Goal: Task Accomplishment & Management: Use online tool/utility

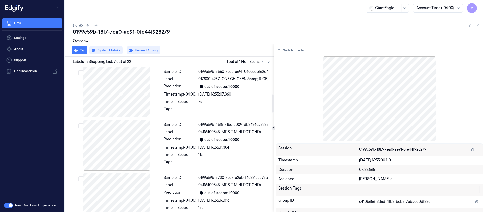
scroll to position [226, 0]
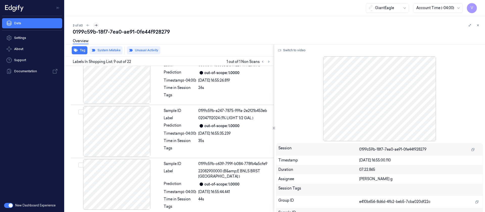
click at [94, 24] on icon at bounding box center [96, 26] width 4 height 4
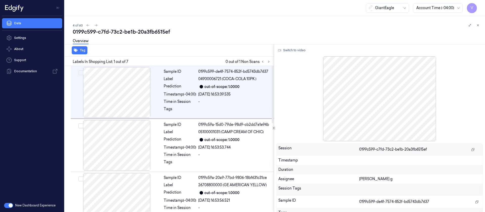
click at [272, 62] on div "Labels In Shopping List: 1 out of 7 0 out of 1 Non Scans" at bounding box center [168, 61] width 211 height 9
click at [270, 62] on icon at bounding box center [269, 62] width 4 height 4
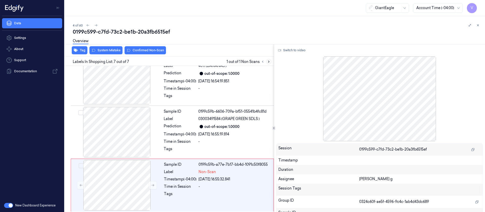
scroll to position [227, 0]
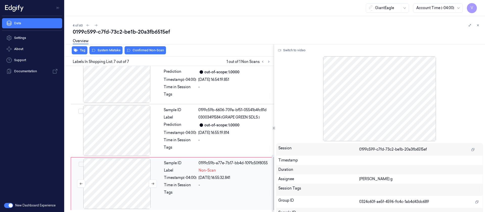
click at [117, 189] on div at bounding box center [117, 183] width 90 height 51
click at [268, 62] on icon at bounding box center [269, 62] width 4 height 4
click at [268, 60] on icon at bounding box center [269, 62] width 4 height 4
click at [122, 177] on div at bounding box center [117, 183] width 90 height 51
click at [121, 129] on div at bounding box center [117, 130] width 90 height 51
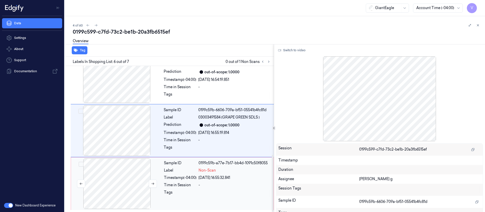
click at [119, 173] on div at bounding box center [117, 183] width 90 height 51
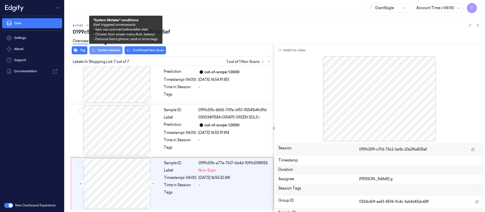
click at [108, 50] on button "System Mistake" at bounding box center [105, 50] width 33 height 8
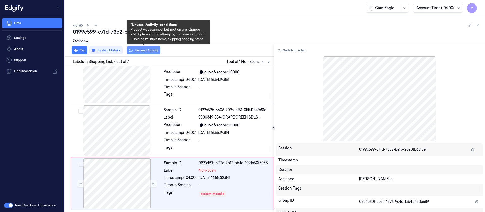
click at [143, 50] on button "Unusual Activity" at bounding box center [144, 50] width 34 height 8
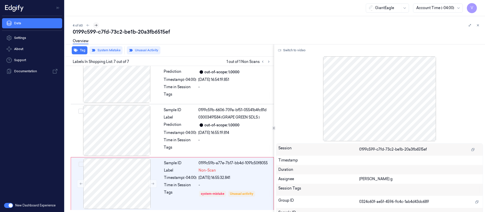
click at [97, 24] on icon at bounding box center [96, 26] width 4 height 4
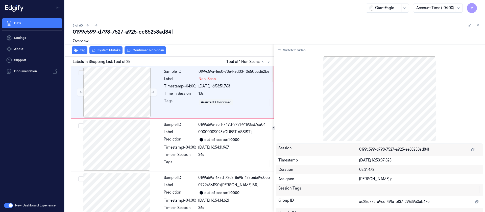
click at [242, 32] on div "0199c599-d798-7527-a925-ee85258ad84f" at bounding box center [277, 31] width 408 height 7
click at [270, 62] on icon at bounding box center [269, 62] width 4 height 4
click at [267, 55] on div "Tag System Mistake Confirmed Non-Scan" at bounding box center [168, 50] width 211 height 12
drag, startPoint x: 267, startPoint y: 52, endPoint x: 267, endPoint y: 61, distance: 8.6
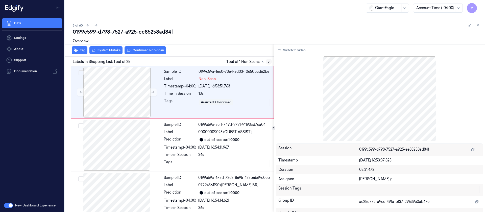
click at [267, 55] on div "Tag System Mistake Confirmed Non-Scan" at bounding box center [168, 50] width 211 height 12
click at [267, 61] on icon at bounding box center [269, 62] width 4 height 4
click at [107, 97] on div at bounding box center [117, 92] width 90 height 51
click at [125, 90] on div at bounding box center [117, 92] width 90 height 51
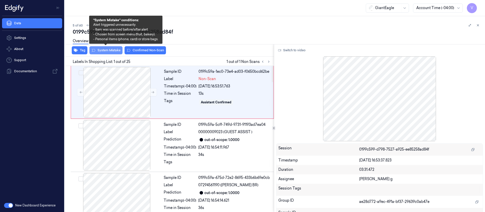
click at [106, 52] on button "System Mistake" at bounding box center [105, 50] width 33 height 8
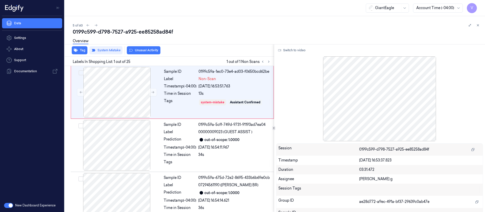
click at [82, 54] on div "Tag System Mistake Unusual Activity" at bounding box center [168, 50] width 211 height 12
click at [82, 54] on button "Tag" at bounding box center [80, 50] width 16 height 8
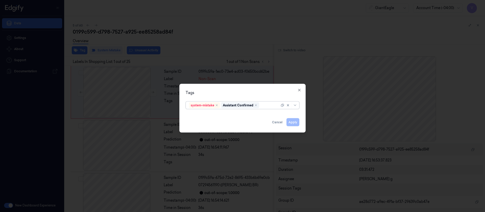
click at [268, 108] on div "system-mistake Assistant Confirmed" at bounding box center [234, 105] width 91 height 7
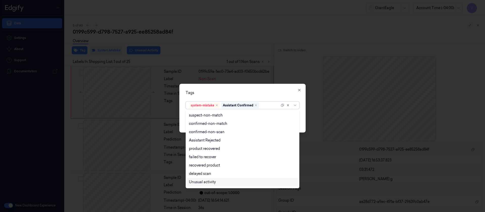
scroll to position [41, 0]
click at [193, 177] on div "Bag" at bounding box center [192, 174] width 7 height 5
click at [256, 93] on div "Tags" at bounding box center [243, 92] width 114 height 5
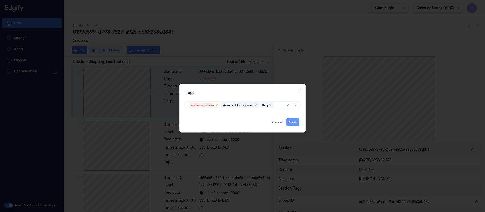
click at [291, 122] on button "Apply" at bounding box center [293, 122] width 13 height 8
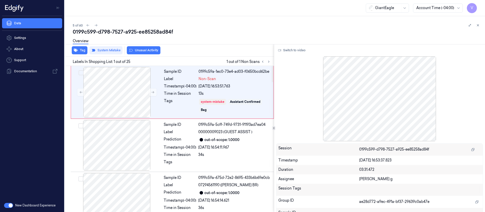
click at [234, 8] on div "GiantEagle Account Time (-04:00) V" at bounding box center [275, 8] width 421 height 16
click at [292, 49] on button "Switch to video" at bounding box center [292, 50] width 32 height 8
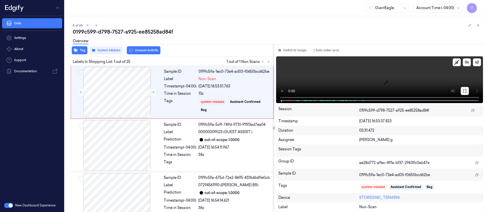
click at [466, 94] on button at bounding box center [465, 91] width 8 height 8
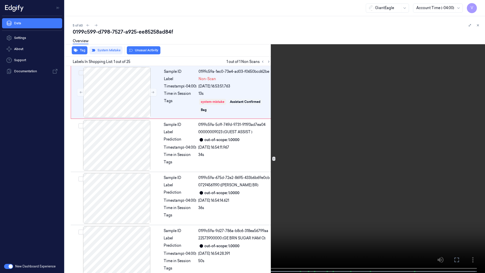
click at [0, 0] on icon at bounding box center [0, 0] width 0 height 0
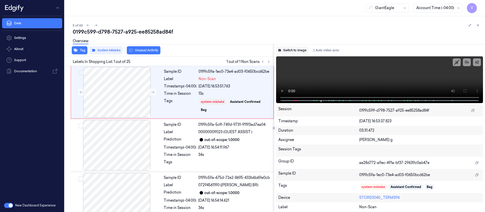
click at [302, 51] on button "Switch to image" at bounding box center [292, 50] width 32 height 8
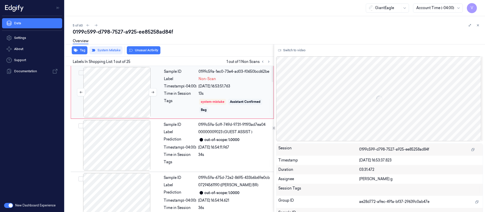
click at [126, 96] on div at bounding box center [117, 92] width 90 height 51
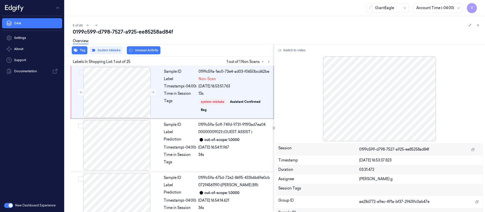
click at [169, 31] on div "0199c599-d798-7527-a925-ee85258ad84f" at bounding box center [277, 31] width 408 height 7
click at [98, 26] on button at bounding box center [96, 25] width 6 height 6
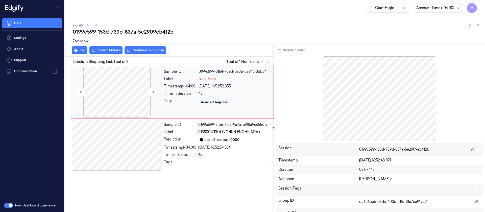
click at [127, 98] on div at bounding box center [117, 92] width 90 height 51
click at [297, 53] on button "Switch to video" at bounding box center [292, 50] width 32 height 8
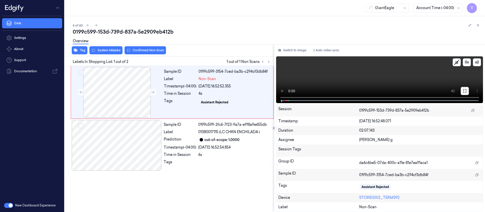
click at [465, 93] on button at bounding box center [465, 91] width 8 height 8
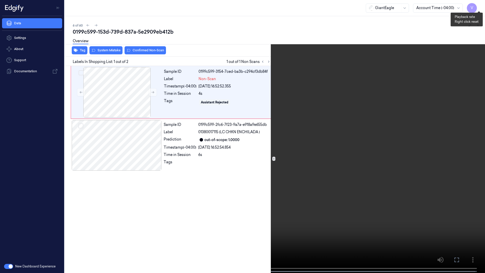
click at [481, 4] on button "x 2" at bounding box center [479, 6] width 8 height 8
click at [481, 4] on button "x 4" at bounding box center [479, 6] width 8 height 8
click at [480, 7] on button "x 1" at bounding box center [479, 6] width 8 height 8
click at [480, 7] on button "x 2" at bounding box center [479, 6] width 8 height 8
click at [0, 0] on icon at bounding box center [0, 0] width 0 height 0
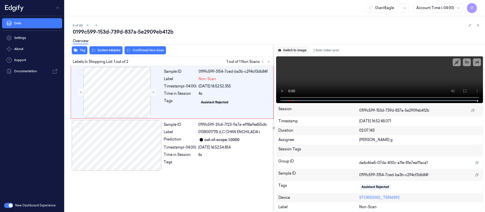
click at [287, 52] on button "Switch to image" at bounding box center [292, 50] width 32 height 8
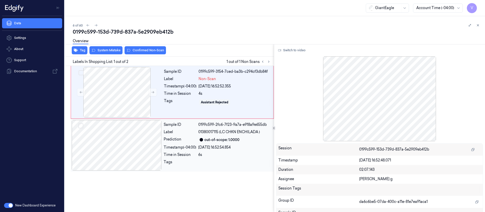
click at [106, 139] on div at bounding box center [117, 145] width 90 height 51
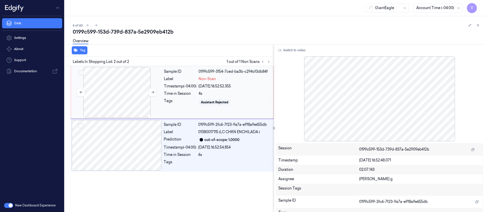
click at [126, 98] on div at bounding box center [117, 92] width 90 height 51
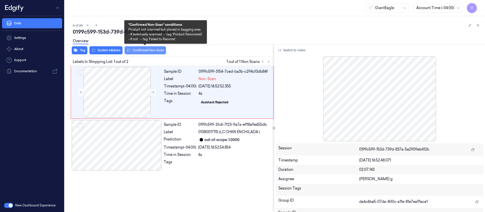
click at [142, 51] on button "Confirmed Non-Scan" at bounding box center [145, 50] width 41 height 8
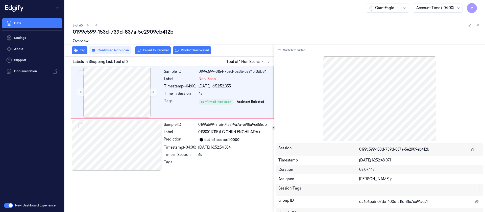
click at [177, 26] on div "6 of 60" at bounding box center [277, 25] width 408 height 6
click at [271, 62] on button at bounding box center [269, 62] width 6 height 6
click at [270, 61] on icon at bounding box center [269, 62] width 4 height 4
click at [268, 61] on icon at bounding box center [268, 62] width 1 height 2
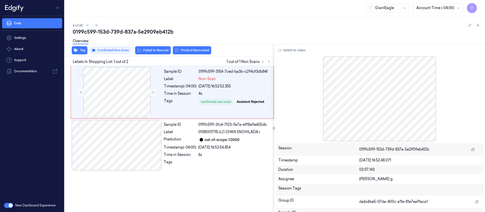
click at [155, 19] on div "6 of 60 0199c599-153d-739d-837a-5e2909eb412b Overview Tag Confirmed Non-Scan Fa…" at bounding box center [275, 114] width 421 height 196
click at [97, 24] on icon at bounding box center [96, 26] width 4 height 4
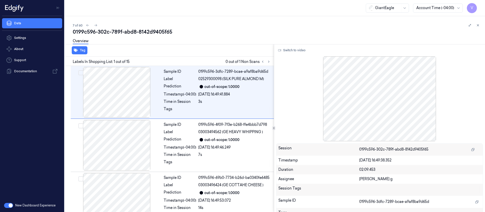
click at [195, 25] on div "7 of 60" at bounding box center [277, 25] width 408 height 6
click at [269, 59] on button at bounding box center [269, 62] width 6 height 6
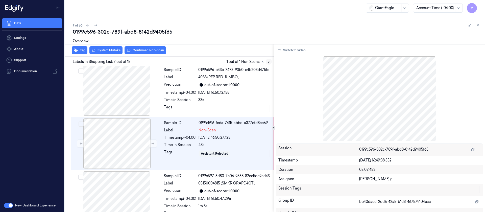
scroll to position [272, 0]
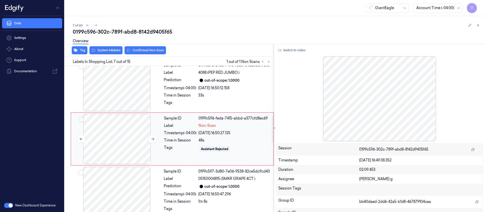
click at [114, 135] on div at bounding box center [117, 139] width 90 height 51
click at [153, 137] on icon at bounding box center [153, 139] width 4 height 4
click at [292, 55] on div "Switch to video Session 0199c596-302c-789f-abd8-8142d9405f65 Timestamp [DATE] 1…" at bounding box center [379, 128] width 211 height 168
click at [293, 48] on button "Switch to video" at bounding box center [292, 50] width 32 height 8
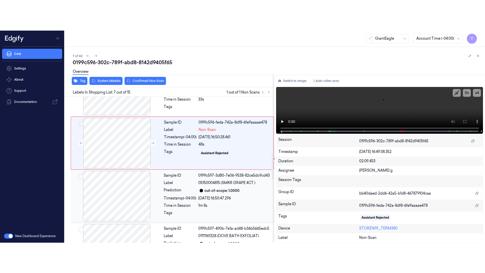
scroll to position [310, 0]
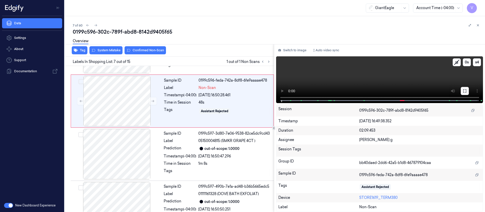
click at [469, 89] on button at bounding box center [465, 91] width 8 height 8
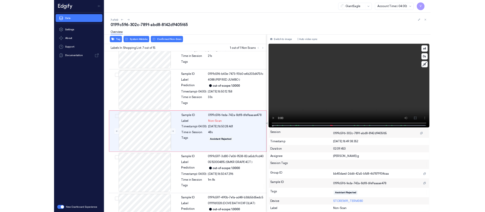
scroll to position [241, 0]
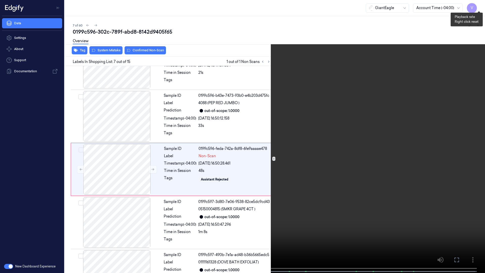
click at [478, 7] on button "x 4" at bounding box center [479, 6] width 8 height 8
click at [478, 7] on button "x 1" at bounding box center [479, 6] width 8 height 8
click at [0, 0] on icon at bounding box center [0, 0] width 0 height 0
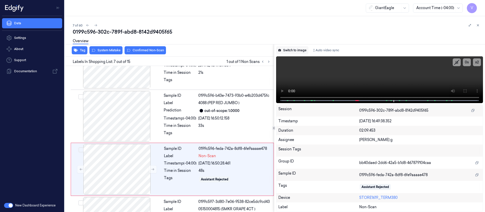
click at [285, 45] on div "Switch to image Auto video sync x 2 0 s Session 0199c596-302c-789f-abd8-8142d94…" at bounding box center [379, 128] width 211 height 168
click at [288, 53] on button "Switch to image" at bounding box center [292, 50] width 32 height 8
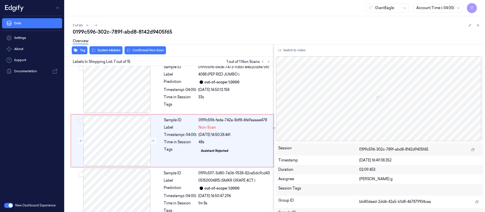
scroll to position [272, 0]
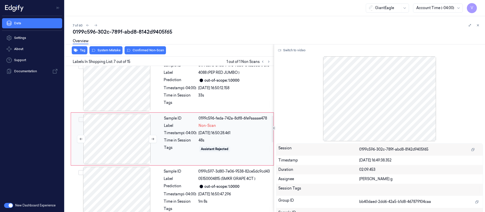
click at [119, 144] on div at bounding box center [117, 139] width 90 height 51
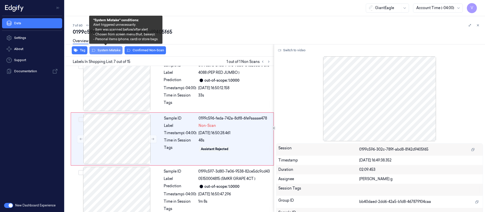
click at [109, 50] on button "System Mistake" at bounding box center [105, 50] width 33 height 8
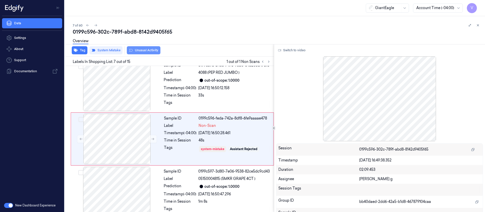
click at [144, 50] on button "Unusual Activity" at bounding box center [144, 50] width 34 height 8
click at [244, 42] on div "Overview" at bounding box center [277, 41] width 408 height 13
click at [209, 23] on div "7 of 60" at bounding box center [277, 25] width 408 height 6
click at [208, 25] on div "7 of 60" at bounding box center [277, 25] width 408 height 6
click at [98, 24] on button at bounding box center [96, 25] width 6 height 6
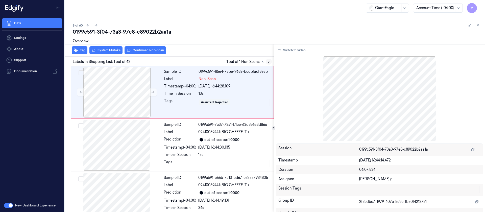
click at [268, 64] on button at bounding box center [269, 62] width 6 height 6
click at [129, 93] on div at bounding box center [117, 92] width 90 height 51
click at [267, 62] on icon at bounding box center [269, 62] width 4 height 4
click at [220, 31] on div "0199c591-3f04-73a3-97e8-c89022b2aa1a" at bounding box center [277, 31] width 408 height 7
click at [271, 61] on button at bounding box center [269, 62] width 6 height 6
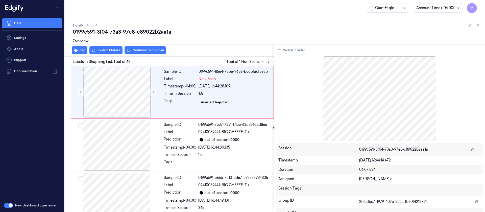
click at [268, 62] on icon at bounding box center [269, 62] width 4 height 4
click at [132, 96] on div at bounding box center [117, 92] width 90 height 51
click at [153, 91] on icon at bounding box center [153, 92] width 3 height 2
click at [119, 85] on div at bounding box center [117, 92] width 90 height 51
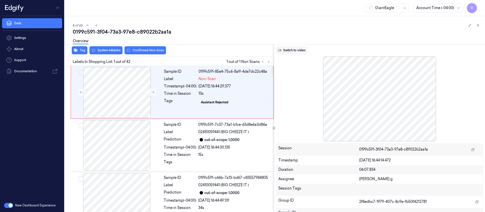
click at [295, 46] on button "Switch to video" at bounding box center [292, 50] width 32 height 8
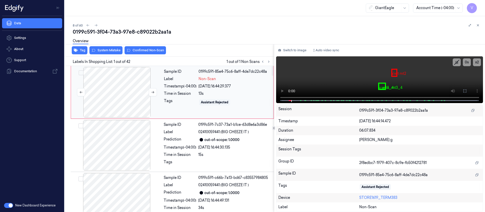
click at [128, 86] on div at bounding box center [117, 92] width 90 height 51
click at [465, 90] on icon at bounding box center [465, 91] width 4 height 4
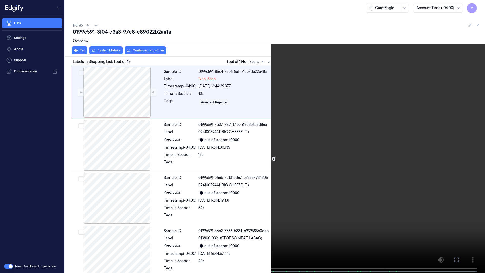
click at [0, 0] on icon at bounding box center [0, 0] width 0 height 0
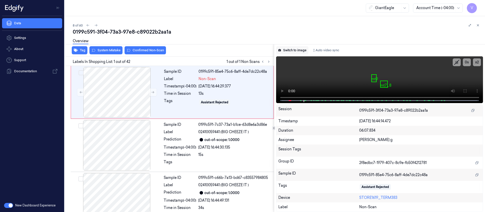
click at [282, 50] on button "Switch to image" at bounding box center [292, 50] width 32 height 8
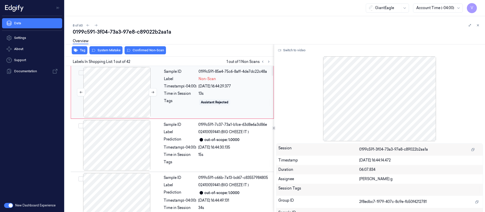
click at [105, 98] on div at bounding box center [117, 92] width 90 height 51
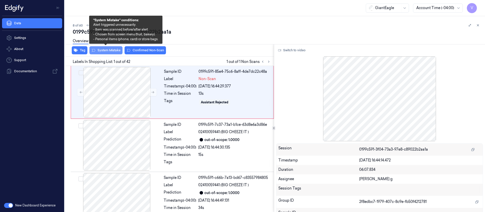
click at [106, 50] on button "System Mistake" at bounding box center [105, 50] width 33 height 8
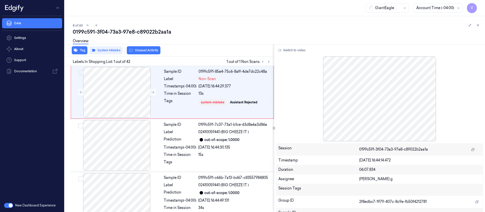
click at [144, 52] on button "Unusual Activity" at bounding box center [144, 50] width 34 height 8
click at [151, 94] on icon at bounding box center [153, 92] width 4 height 4
click at [81, 90] on button at bounding box center [81, 92] width 8 height 8
click at [153, 91] on icon at bounding box center [153, 92] width 4 height 4
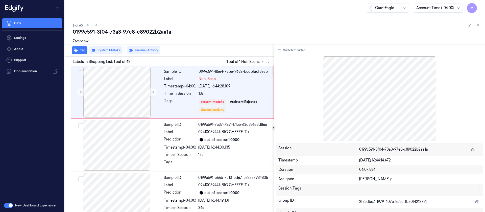
click at [238, 15] on div "GiantEagle Account Time (-04:00) V" at bounding box center [275, 8] width 421 height 16
click at [96, 25] on icon at bounding box center [96, 26] width 4 height 4
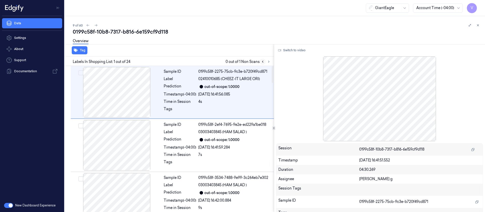
click at [265, 60] on button at bounding box center [263, 62] width 6 height 6
click at [274, 61] on div "Tag Labels In Shopping List: 1 out of 24 0 out of 1 Non Scans Sample ID 0199c58…" at bounding box center [274, 128] width 423 height 168
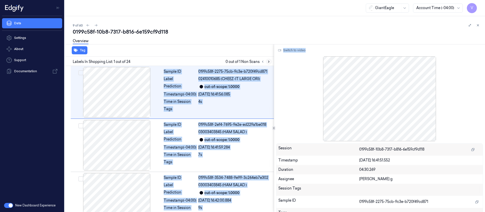
click at [268, 62] on icon at bounding box center [269, 62] width 4 height 4
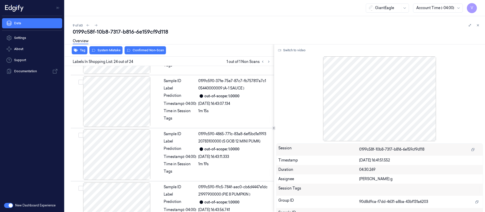
click at [245, 40] on div "Overview" at bounding box center [277, 41] width 408 height 13
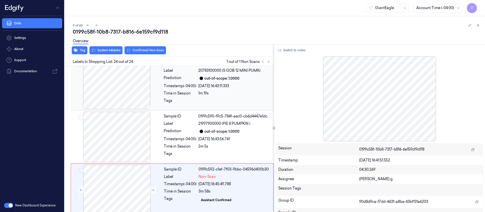
scroll to position [1129, 0]
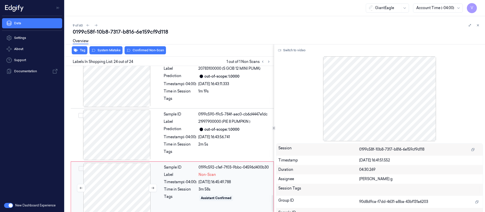
click at [117, 187] on div at bounding box center [117, 188] width 90 height 51
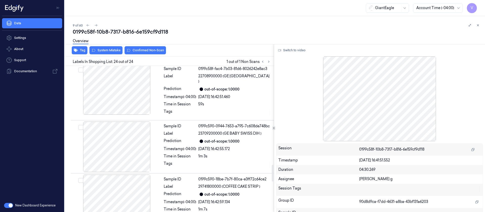
scroll to position [864, 0]
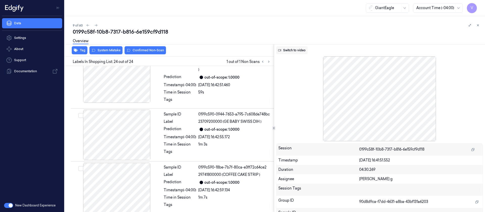
click at [298, 48] on button "Switch to video" at bounding box center [292, 50] width 32 height 8
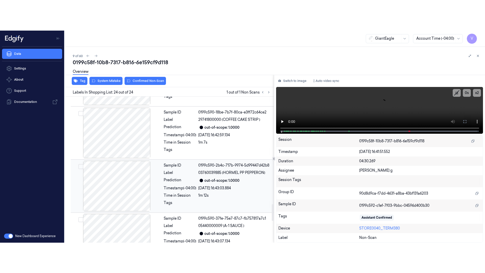
scroll to position [940, 0]
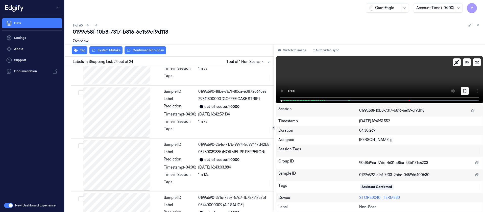
click at [465, 94] on button at bounding box center [465, 91] width 8 height 8
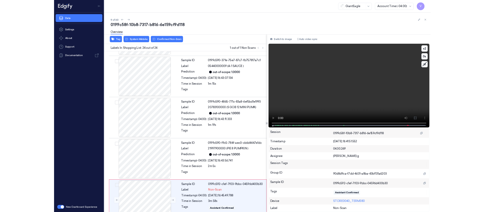
scroll to position [1068, 0]
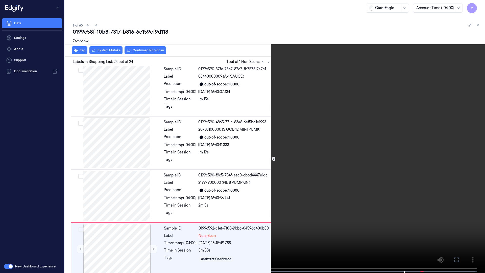
click at [0, 0] on button at bounding box center [0, 0] width 0 height 0
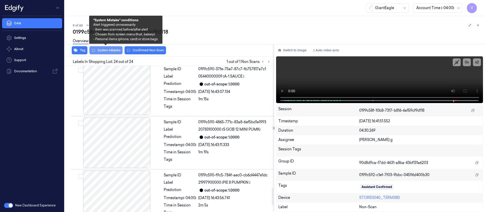
click at [103, 53] on button "System Mistake" at bounding box center [105, 50] width 33 height 8
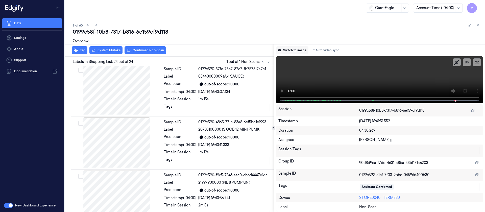
click at [297, 50] on button "Switch to image" at bounding box center [292, 50] width 32 height 8
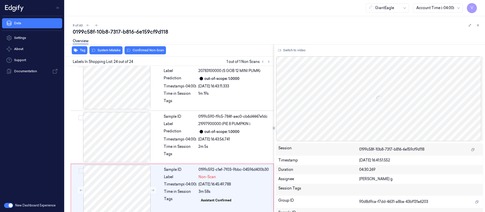
scroll to position [1129, 0]
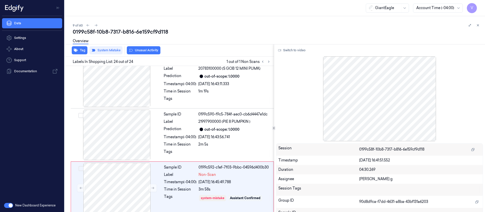
click at [98, 27] on div "9 of 60" at bounding box center [277, 25] width 408 height 6
click at [95, 24] on icon at bounding box center [96, 26] width 4 height 4
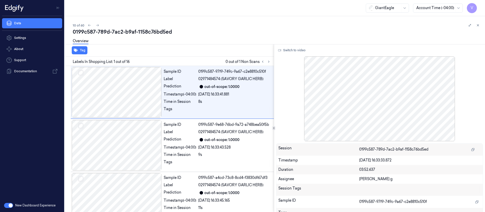
click at [204, 48] on div "Overview" at bounding box center [277, 41] width 408 height 13
click at [267, 62] on icon at bounding box center [269, 62] width 4 height 4
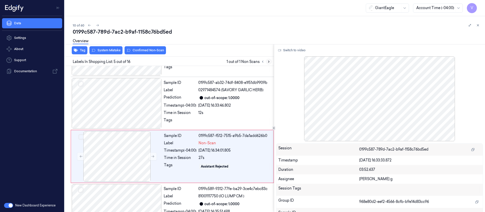
scroll to position [166, 0]
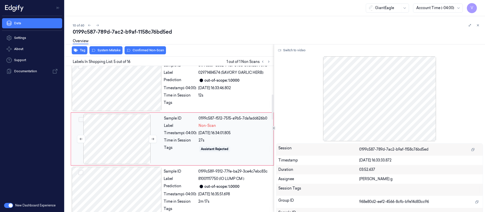
click at [123, 141] on div at bounding box center [117, 139] width 90 height 51
click at [124, 89] on div at bounding box center [117, 86] width 90 height 51
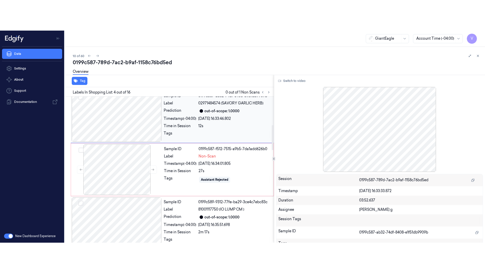
scroll to position [112, 0]
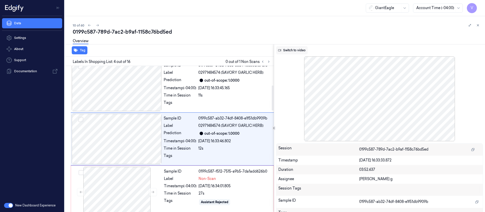
click at [296, 53] on button "Switch to video" at bounding box center [292, 50] width 32 height 8
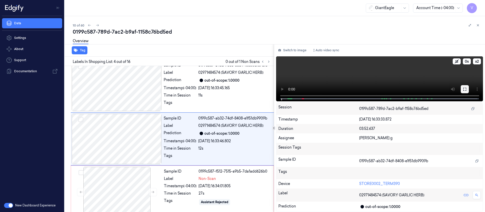
click at [464, 88] on icon at bounding box center [465, 89] width 3 height 3
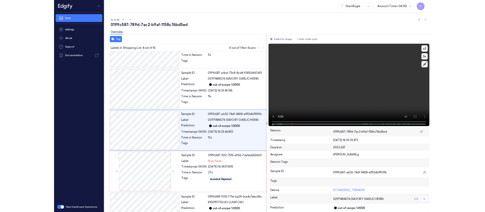
scroll to position [82, 0]
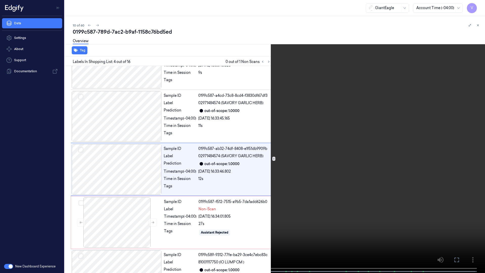
click at [0, 0] on icon at bounding box center [0, 0] width 0 height 0
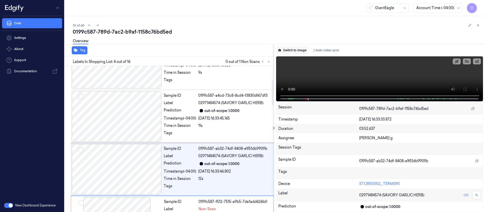
click at [291, 48] on button "Switch to image" at bounding box center [292, 50] width 32 height 8
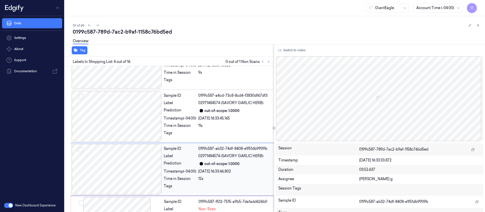
scroll to position [112, 0]
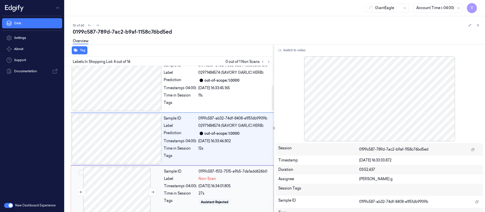
click at [121, 185] on div at bounding box center [117, 192] width 90 height 51
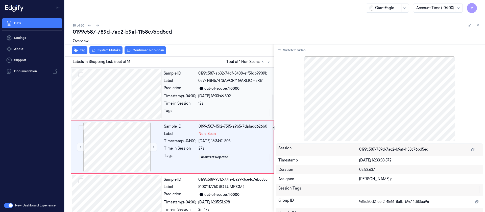
scroll to position [166, 0]
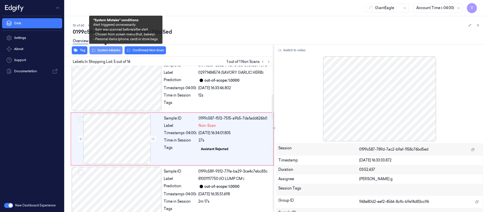
click at [103, 52] on button "System Mistake" at bounding box center [105, 50] width 33 height 8
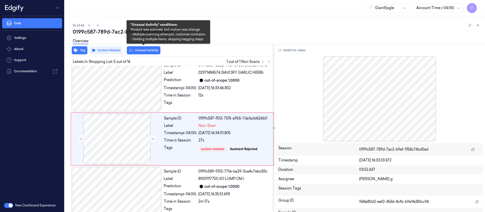
click at [149, 49] on button "Unusual Activity" at bounding box center [144, 50] width 34 height 8
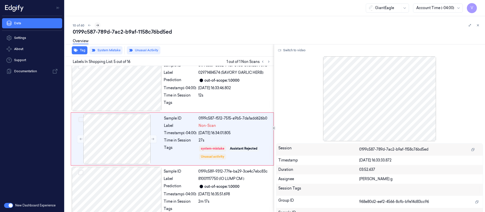
click at [98, 25] on icon at bounding box center [98, 26] width 4 height 4
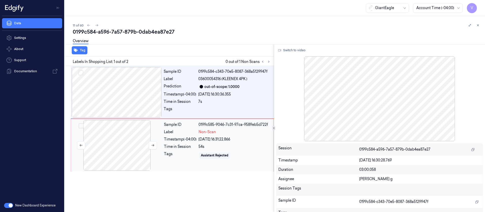
click at [104, 136] on div at bounding box center [117, 145] width 90 height 51
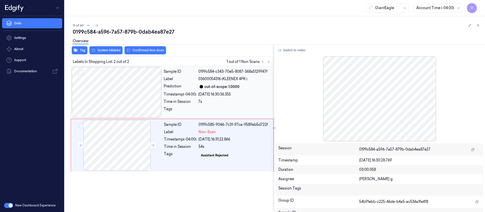
click at [125, 103] on div at bounding box center [117, 92] width 90 height 51
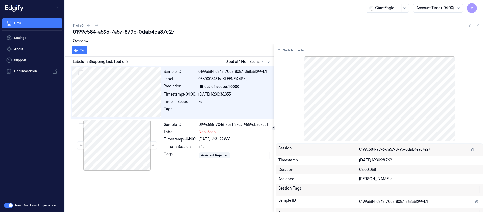
click at [302, 56] on div "Switch to video Session 0199c584-a596-7a57-879b-0dab4ea87e27 Timestamp [DATE] 1…" at bounding box center [379, 128] width 211 height 168
click at [288, 47] on button "Switch to video" at bounding box center [292, 50] width 32 height 8
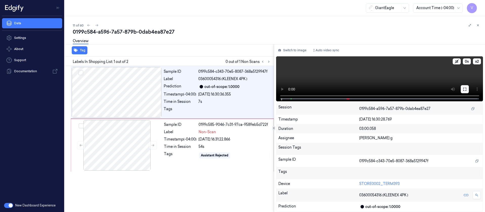
click at [466, 91] on button at bounding box center [465, 89] width 8 height 8
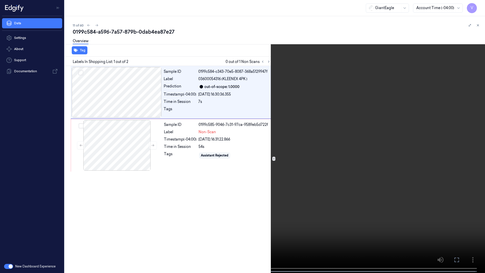
click at [0, 0] on icon at bounding box center [0, 0] width 0 height 0
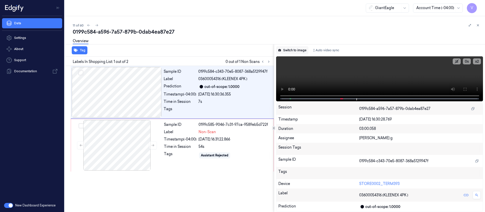
click at [294, 50] on button "Switch to image" at bounding box center [292, 50] width 32 height 8
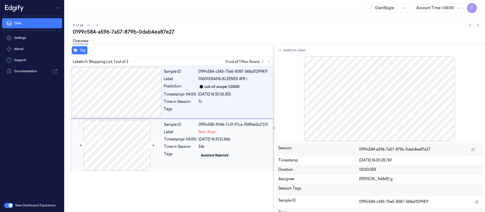
click at [120, 143] on div at bounding box center [117, 145] width 90 height 51
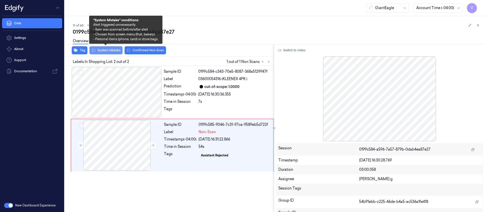
click at [108, 50] on button "System Mistake" at bounding box center [105, 50] width 33 height 8
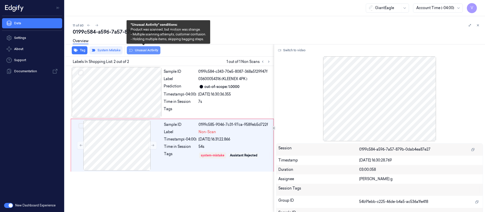
click at [141, 51] on button "Unusual Activity" at bounding box center [144, 50] width 34 height 8
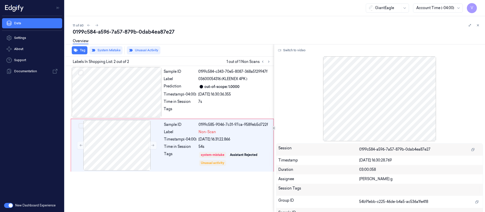
click at [222, 30] on div "0199c584-a596-7a57-879b-0dab4ea87e27" at bounding box center [277, 31] width 408 height 7
click at [98, 24] on icon at bounding box center [97, 26] width 4 height 4
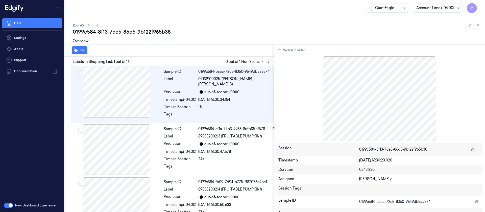
click at [267, 63] on icon at bounding box center [269, 62] width 4 height 4
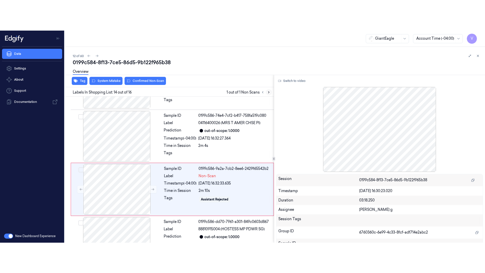
scroll to position [643, 0]
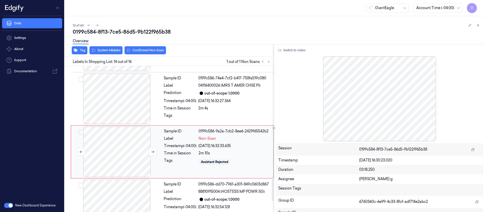
click at [116, 140] on div at bounding box center [117, 152] width 90 height 51
click at [299, 52] on button "Switch to video" at bounding box center [292, 50] width 32 height 8
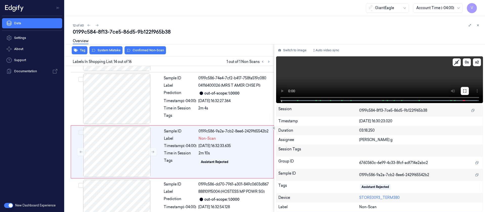
click at [464, 90] on icon at bounding box center [465, 91] width 4 height 4
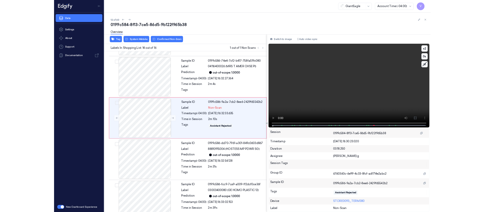
scroll to position [613, 0]
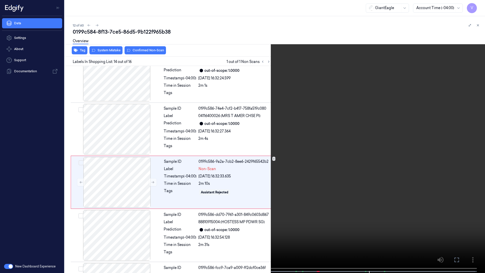
click at [0, 0] on icon at bounding box center [0, 0] width 0 height 0
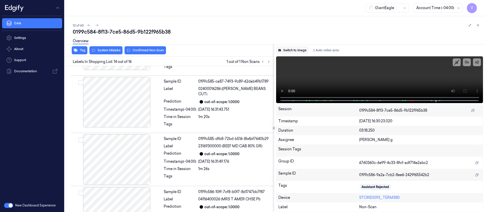
click at [292, 53] on button "Switch to image" at bounding box center [292, 50] width 32 height 8
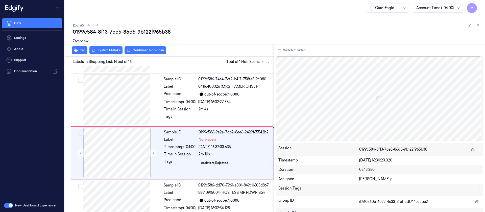
scroll to position [643, 0]
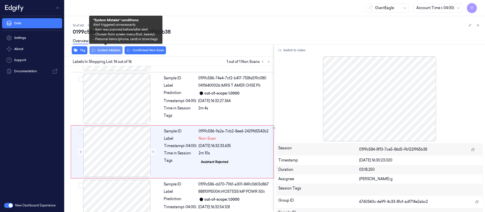
click at [99, 52] on button "System Mistake" at bounding box center [105, 50] width 33 height 8
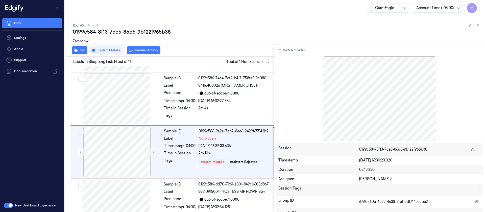
click at [179, 25] on div "12 of 60" at bounding box center [277, 25] width 408 height 6
click at [99, 25] on icon at bounding box center [97, 26] width 4 height 4
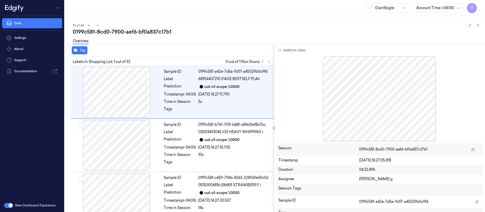
click at [210, 36] on div "Overview" at bounding box center [277, 41] width 408 height 13
click at [267, 61] on icon at bounding box center [269, 62] width 4 height 4
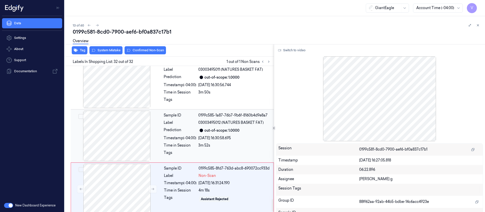
scroll to position [1554, 0]
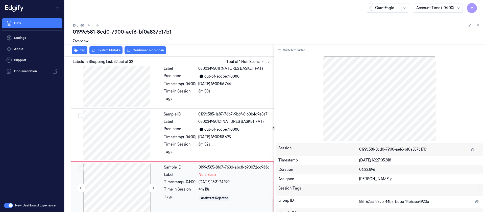
click at [112, 179] on div at bounding box center [117, 188] width 90 height 51
click at [106, 135] on div at bounding box center [117, 135] width 90 height 51
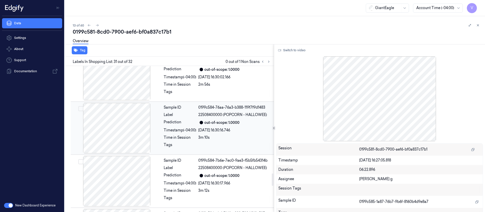
scroll to position [1280, 0]
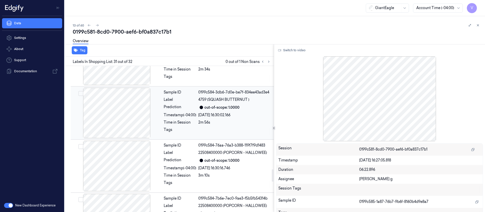
click at [128, 128] on div at bounding box center [117, 113] width 90 height 51
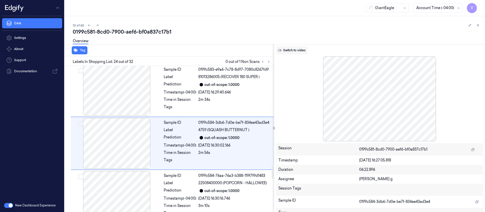
click at [279, 53] on button "Switch to video" at bounding box center [292, 50] width 32 height 8
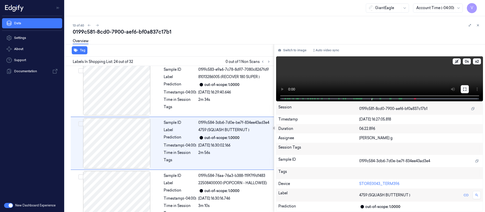
click at [464, 88] on icon at bounding box center [465, 89] width 4 height 4
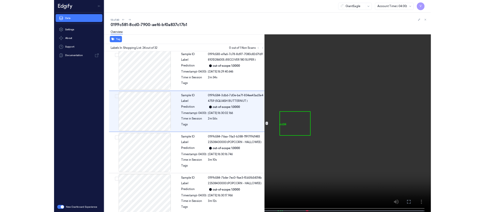
scroll to position [1144, 0]
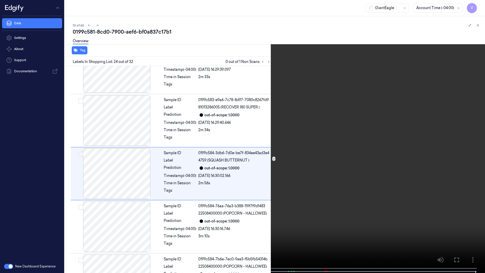
click at [0, 0] on icon at bounding box center [0, 0] width 0 height 0
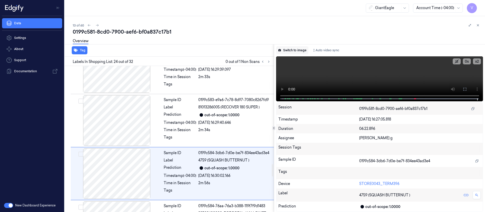
click at [301, 53] on button "Switch to image" at bounding box center [292, 50] width 32 height 8
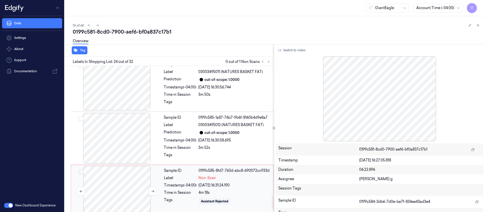
scroll to position [1554, 0]
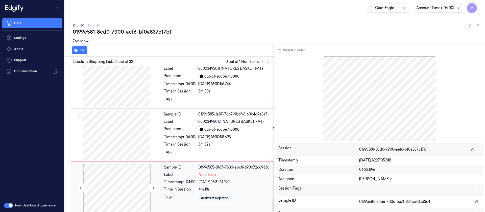
click at [116, 191] on div at bounding box center [117, 188] width 90 height 51
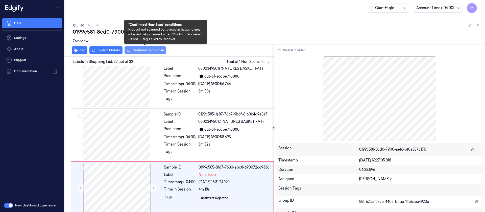
click at [154, 50] on button "Confirmed Non-Scan" at bounding box center [145, 50] width 41 height 8
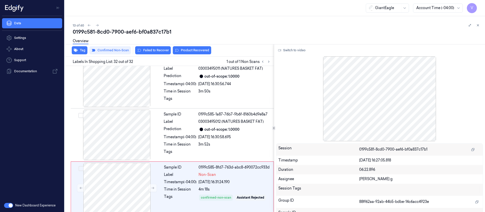
click at [232, 41] on div "Overview" at bounding box center [277, 41] width 408 height 13
click at [96, 26] on icon at bounding box center [98, 26] width 4 height 4
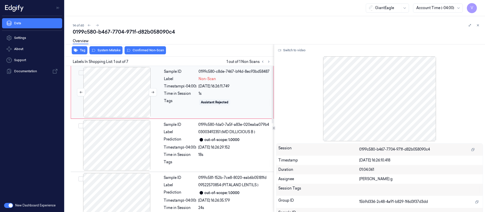
click at [107, 89] on div at bounding box center [117, 92] width 90 height 51
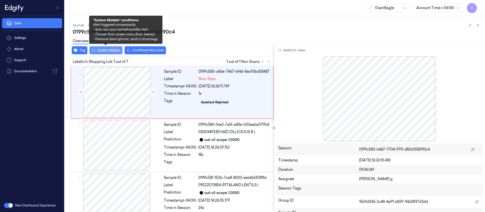
click at [103, 51] on button "System Mistake" at bounding box center [105, 50] width 33 height 8
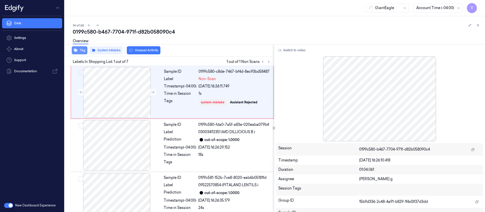
click at [81, 49] on button "Tag" at bounding box center [80, 50] width 16 height 8
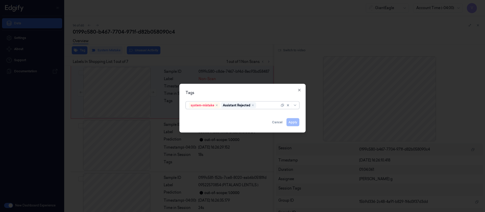
click at [260, 105] on div at bounding box center [268, 105] width 22 height 5
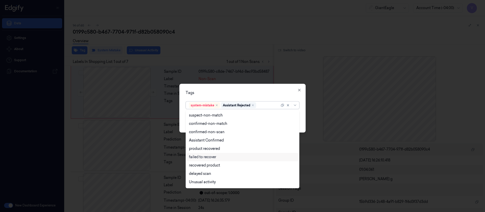
scroll to position [41, 0]
click at [196, 176] on div "Bag" at bounding box center [192, 174] width 7 height 5
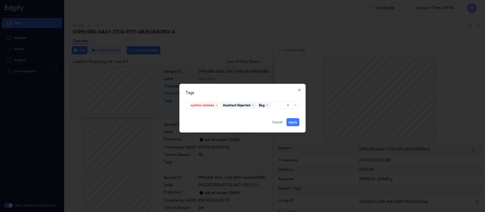
click at [245, 90] on div "Tags" at bounding box center [243, 92] width 114 height 5
click at [293, 123] on button "Apply" at bounding box center [293, 122] width 13 height 8
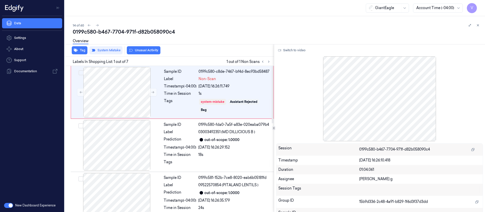
click at [229, 35] on div "Overview" at bounding box center [277, 41] width 408 height 13
click at [479, 27] on icon at bounding box center [478, 26] width 4 height 4
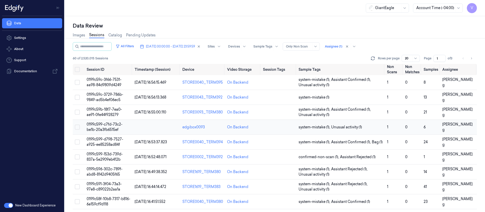
scroll to position [165, 0]
